Goal: Task Accomplishment & Management: Complete application form

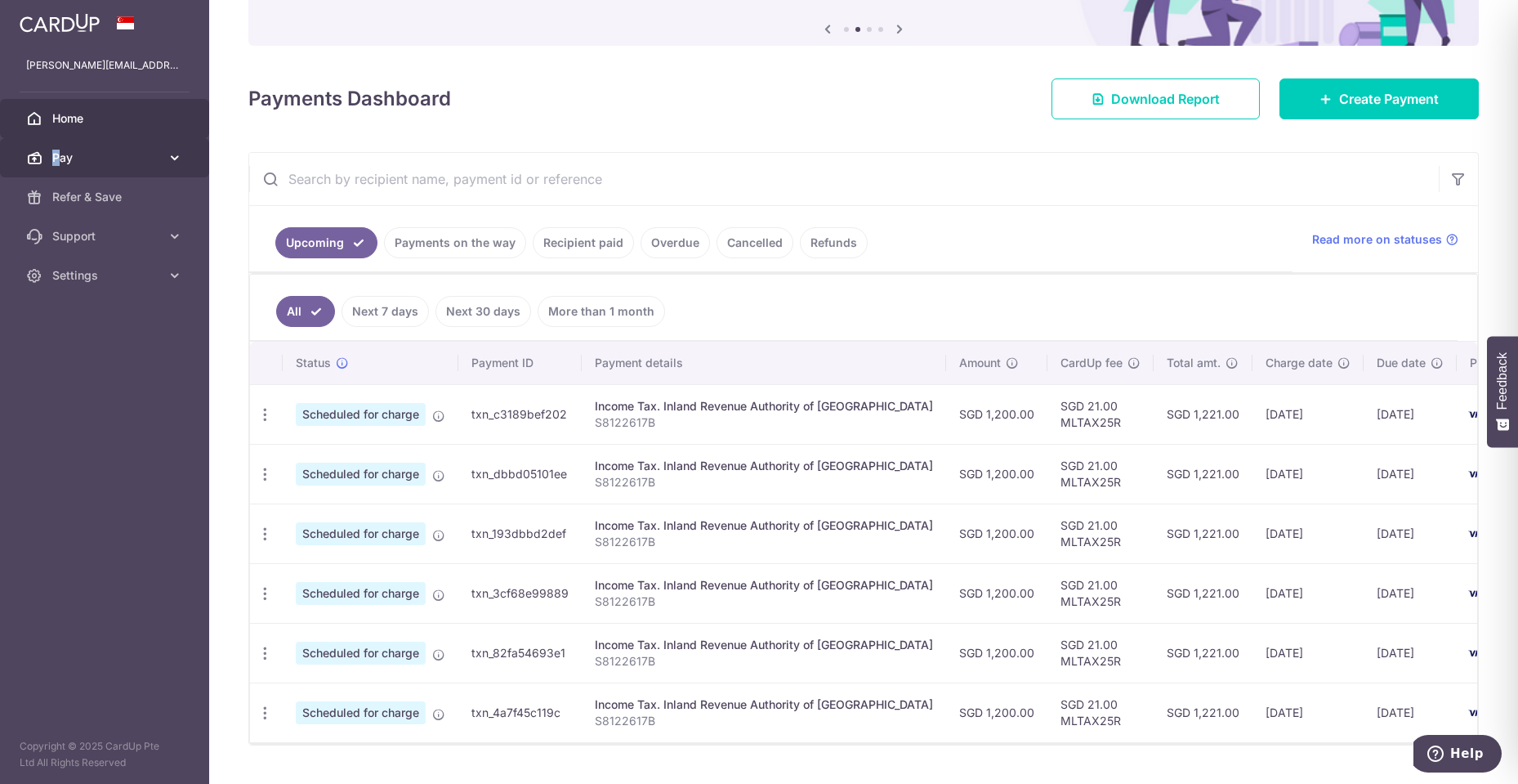
click at [56, 157] on span "Pay" at bounding box center [106, 158] width 108 height 17
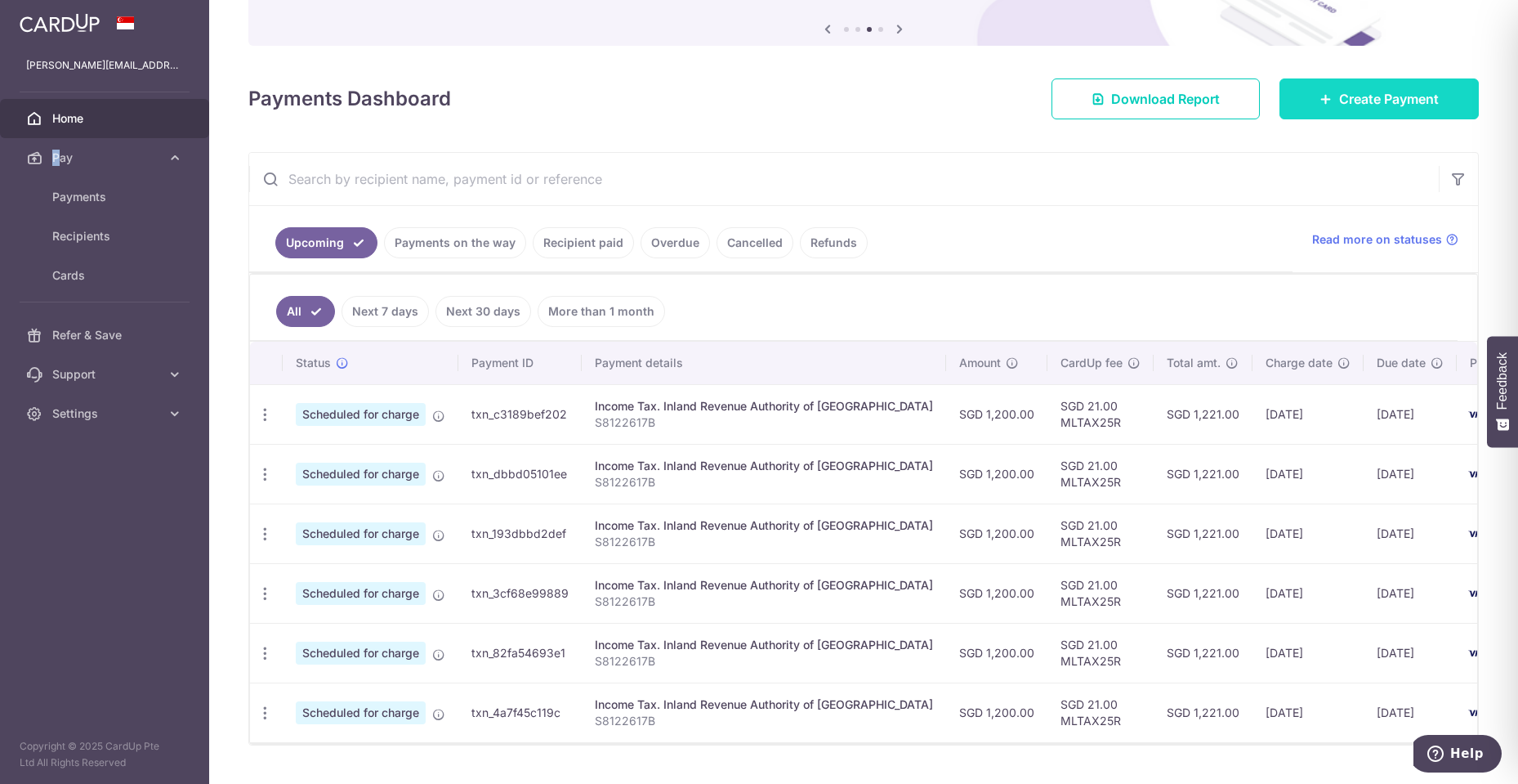
click at [1320, 94] on icon at bounding box center [1327, 99] width 13 height 13
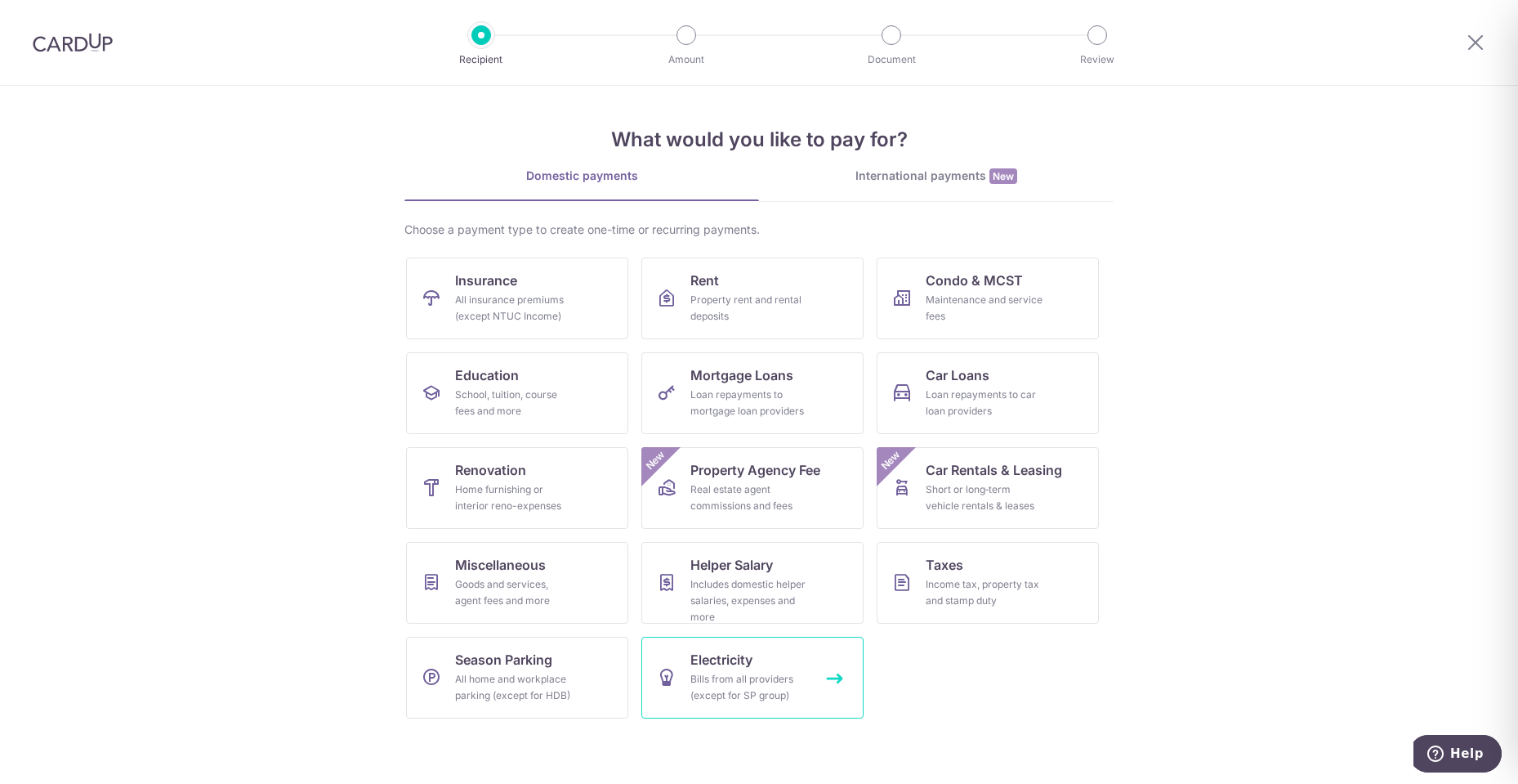
click at [752, 703] on div "Bills from all providers (except for SP group)" at bounding box center [749, 687] width 118 height 33
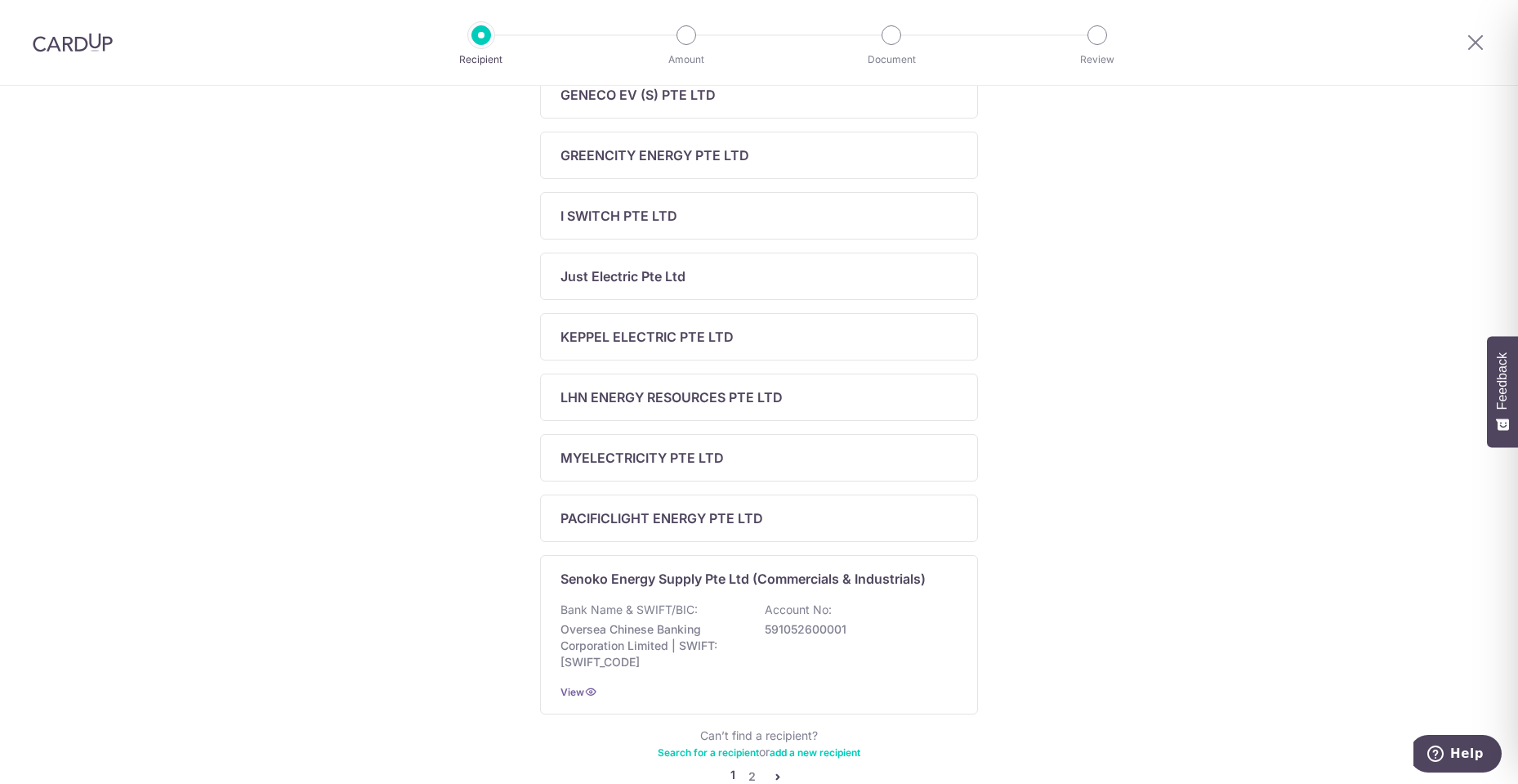
scroll to position [491, 0]
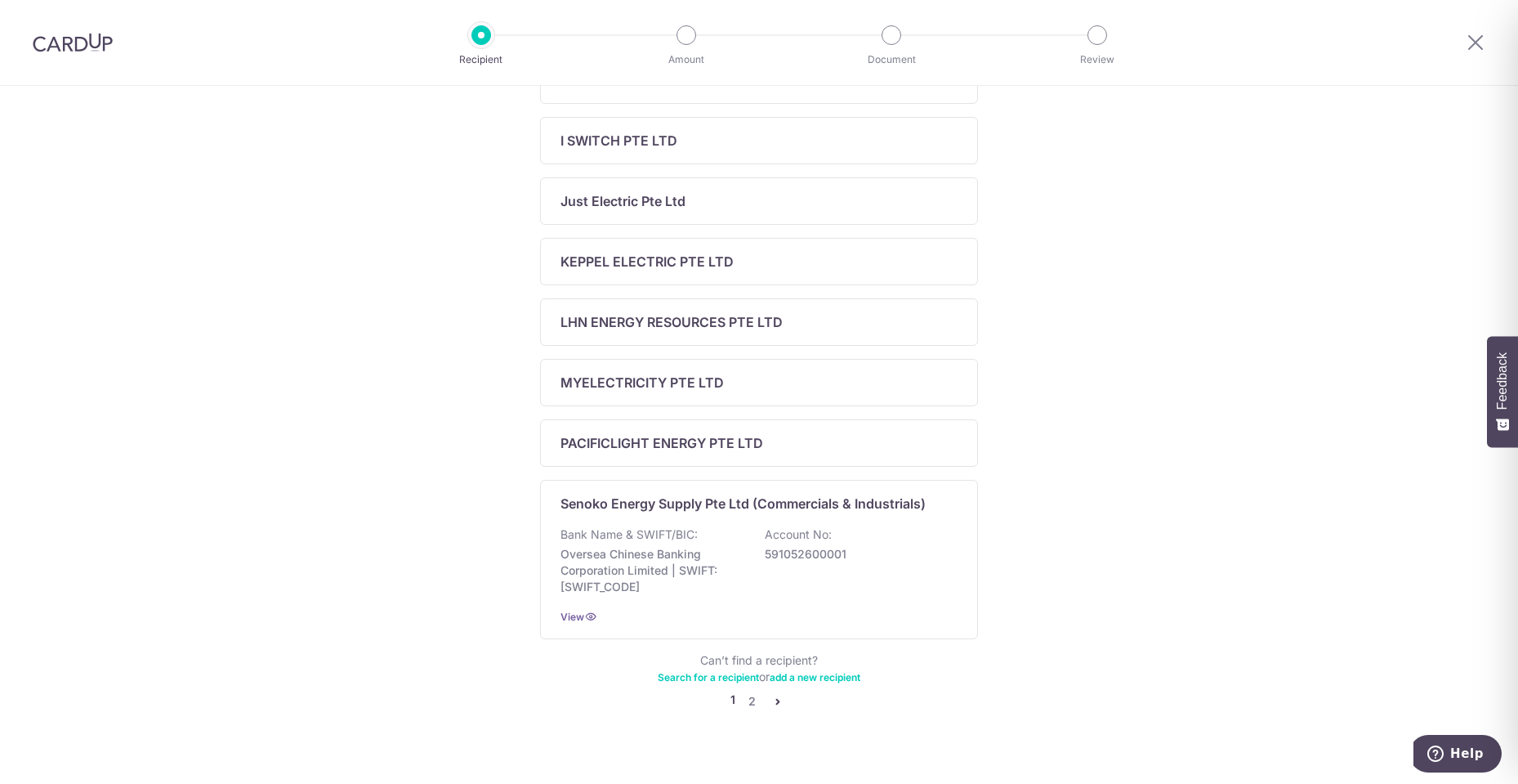
click at [1199, 591] on div "Who would you like to pay? Add a new recipient or select from our recipient dir…" at bounding box center [759, 201] width 1518 height 1212
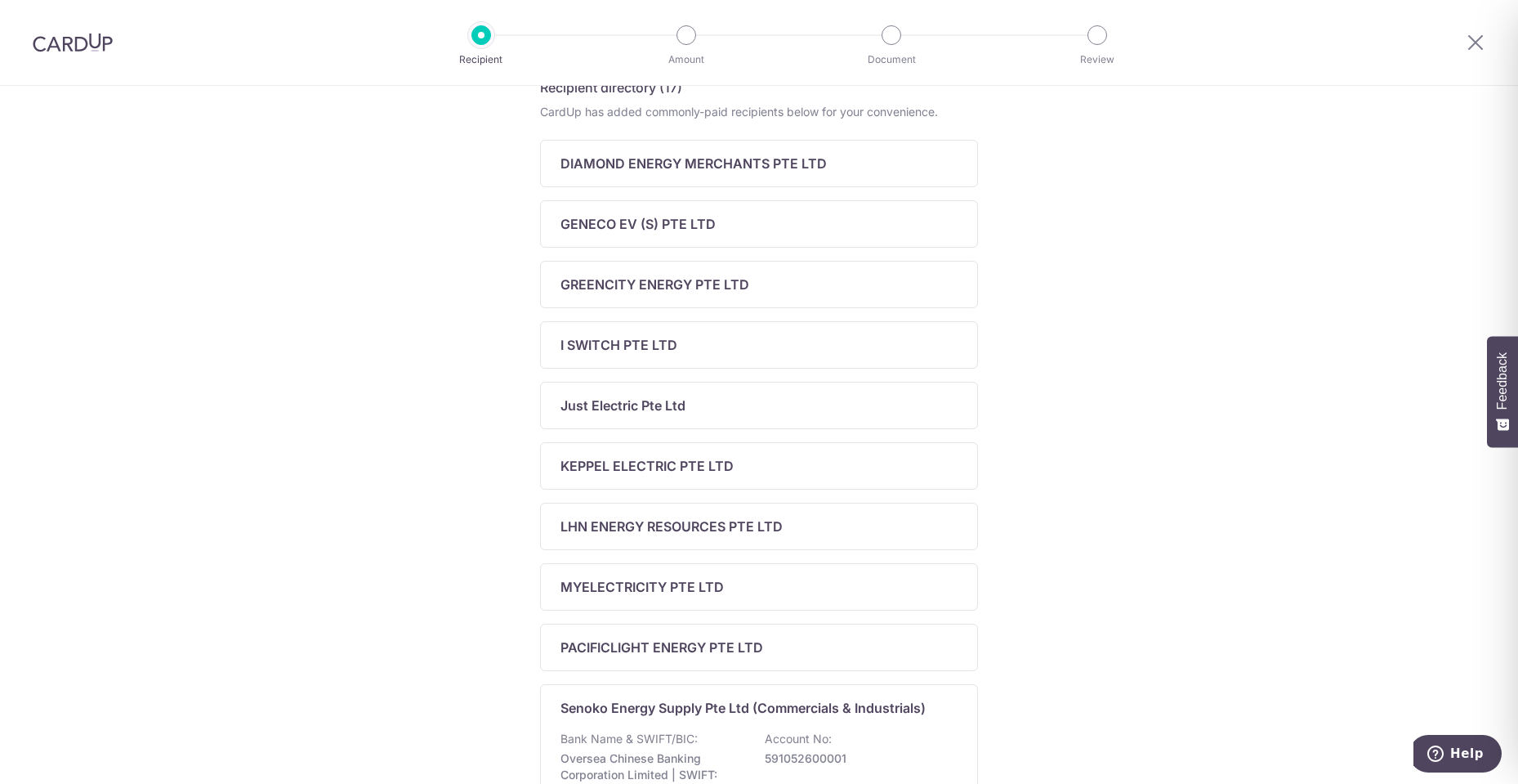
scroll to position [245, 0]
